Goal: Task Accomplishment & Management: Manage account settings

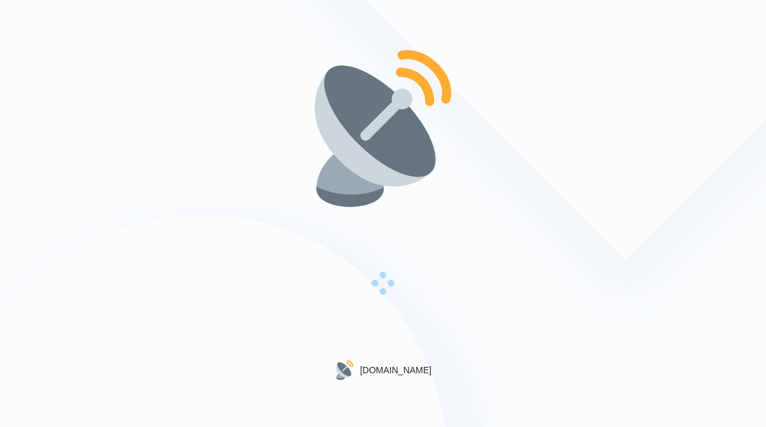
click at [603, 162] on div "Gigradar.io" at bounding box center [383, 213] width 766 height 427
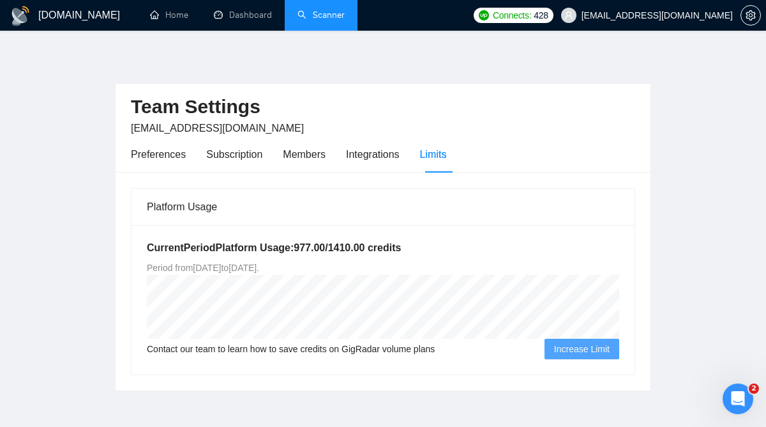
click at [317, 17] on link "Scanner" at bounding box center [321, 15] width 47 height 11
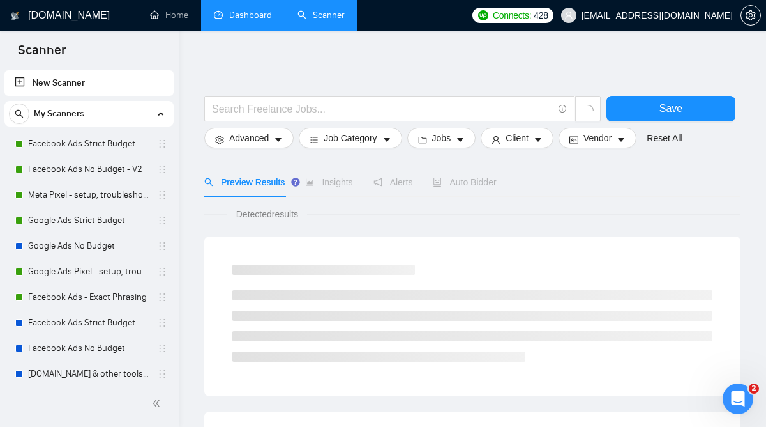
click at [262, 14] on link "Dashboard" at bounding box center [243, 15] width 58 height 11
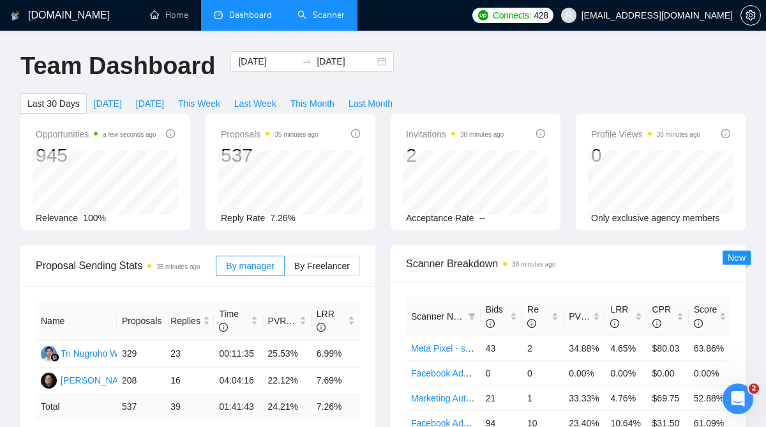
click at [430, 86] on div "Team Dashboard [DATE] [DATE] Last 30 Days [DATE] [DATE] This Week Last Week Thi…" at bounding box center [383, 82] width 741 height 63
click at [316, 258] on label "By Freelancer" at bounding box center [322, 265] width 75 height 20
click at [285, 269] on input "By Freelancer" at bounding box center [285, 269] width 0 height 0
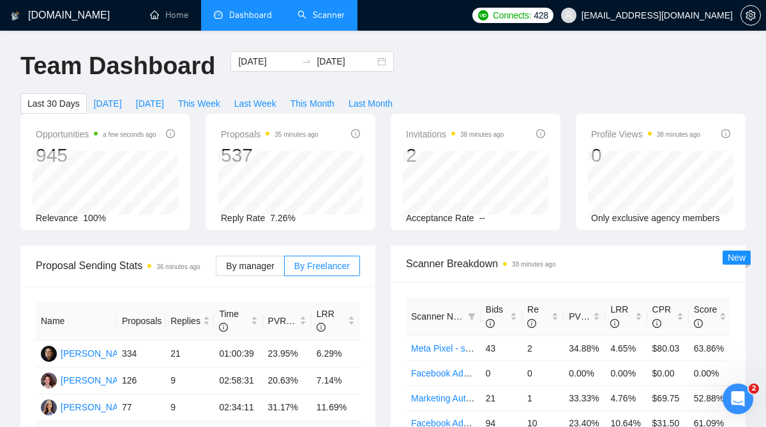
click at [464, 76] on div "Team Dashboard [DATE] [DATE] Last 30 Days [DATE] [DATE] This Week Last Week Thi…" at bounding box center [383, 82] width 741 height 63
click at [103, 102] on span "[DATE]" at bounding box center [108, 103] width 28 height 14
type input "[DATE]"
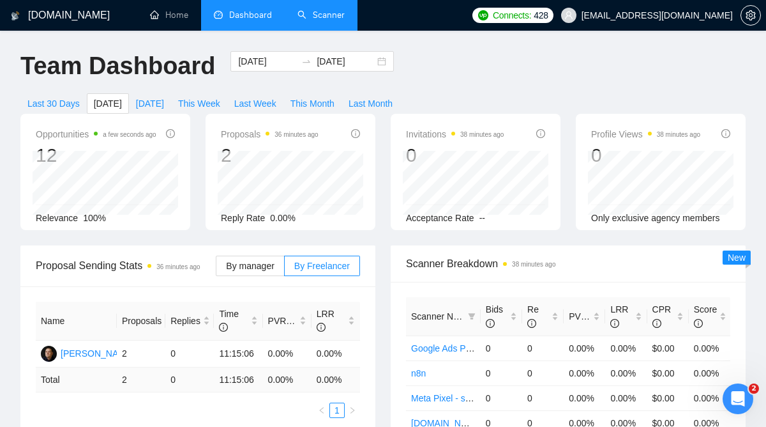
click at [489, 88] on div "Team Dashboard [DATE] [DATE] Last 30 Days [DATE] [DATE] This Week Last Week Thi…" at bounding box center [383, 82] width 741 height 63
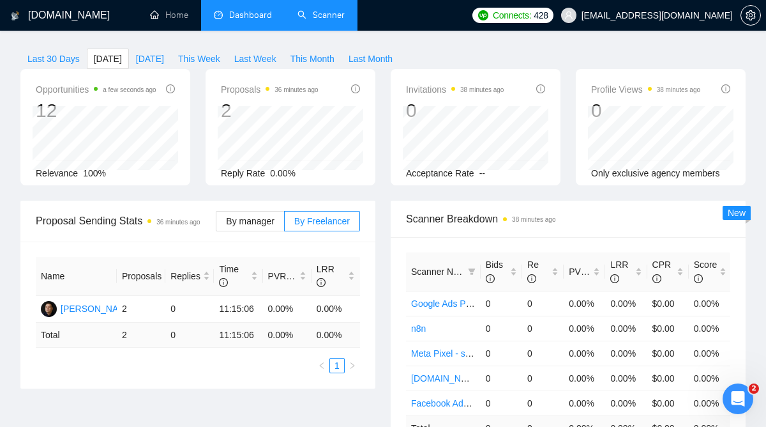
scroll to position [26, 0]
